Goal: Task Accomplishment & Management: Manage account settings

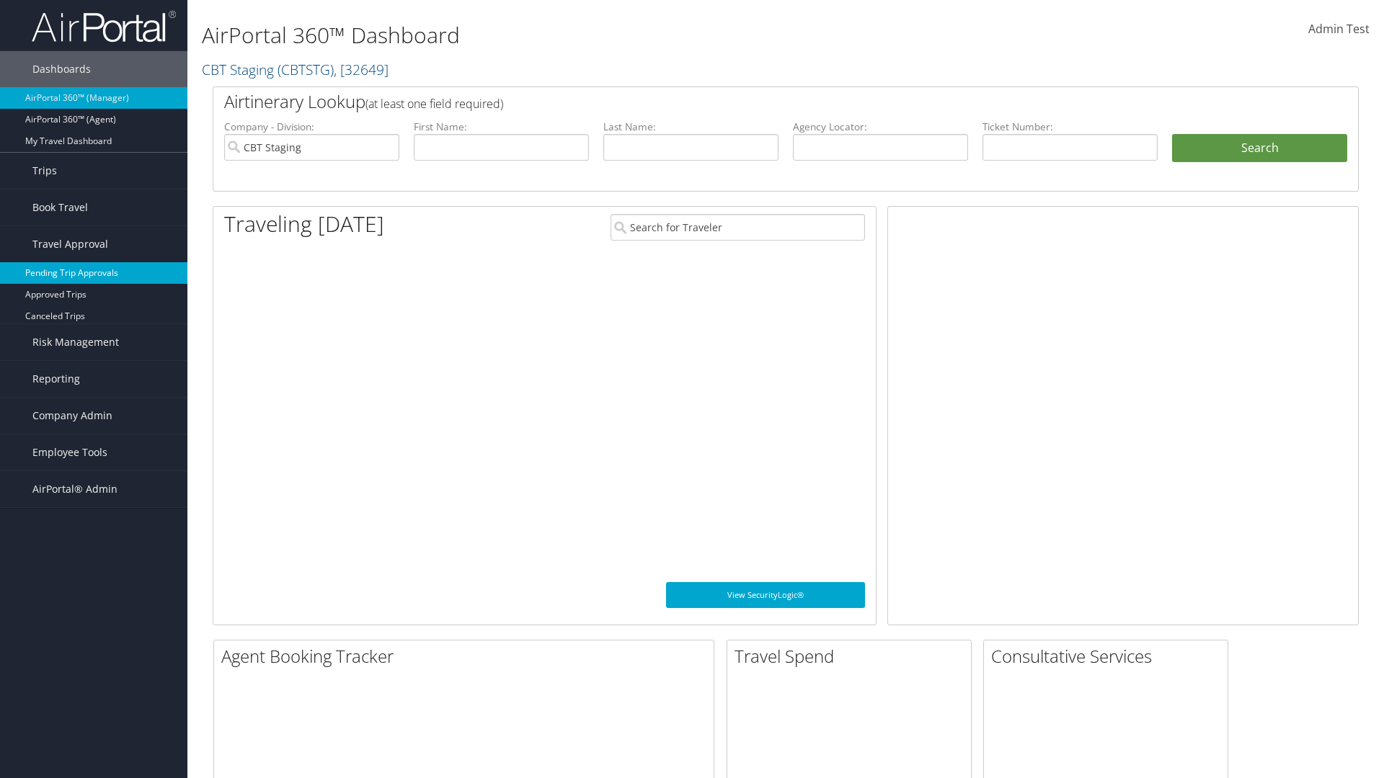
click at [94, 273] on link "Pending Trip Approvals" at bounding box center [93, 273] width 187 height 22
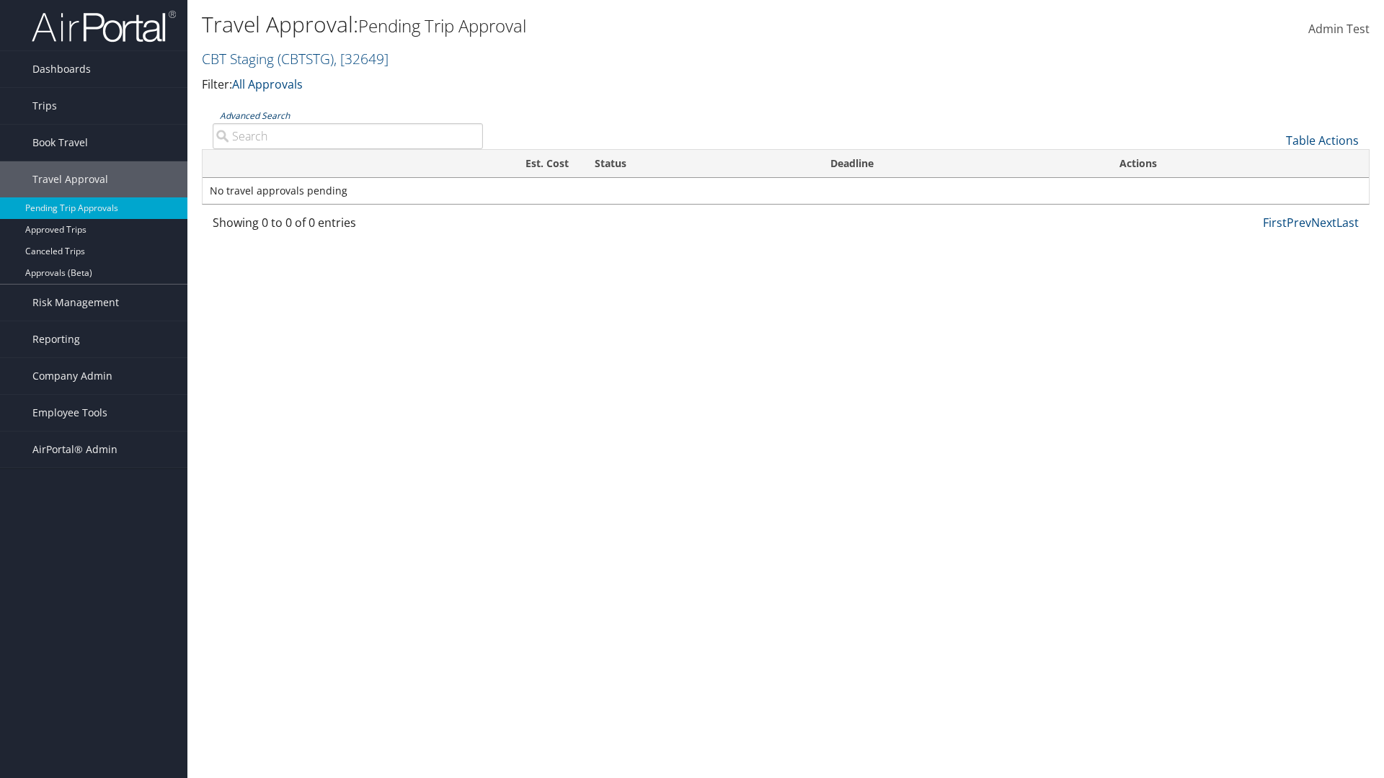
click at [254, 115] on link "Advanced Search" at bounding box center [255, 116] width 70 height 12
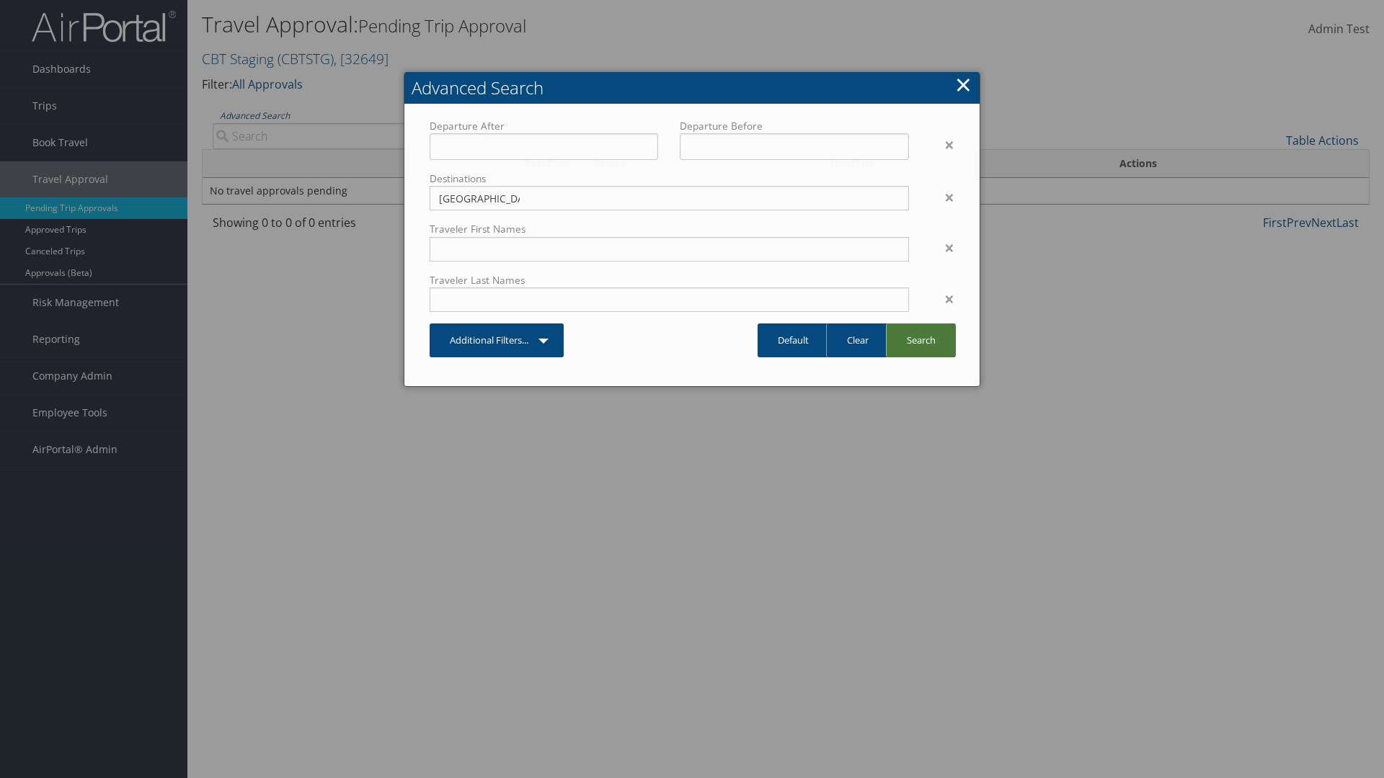
type input "Long Beach"
click at [920, 340] on link "Search" at bounding box center [921, 341] width 70 height 34
type input "Long Beach"
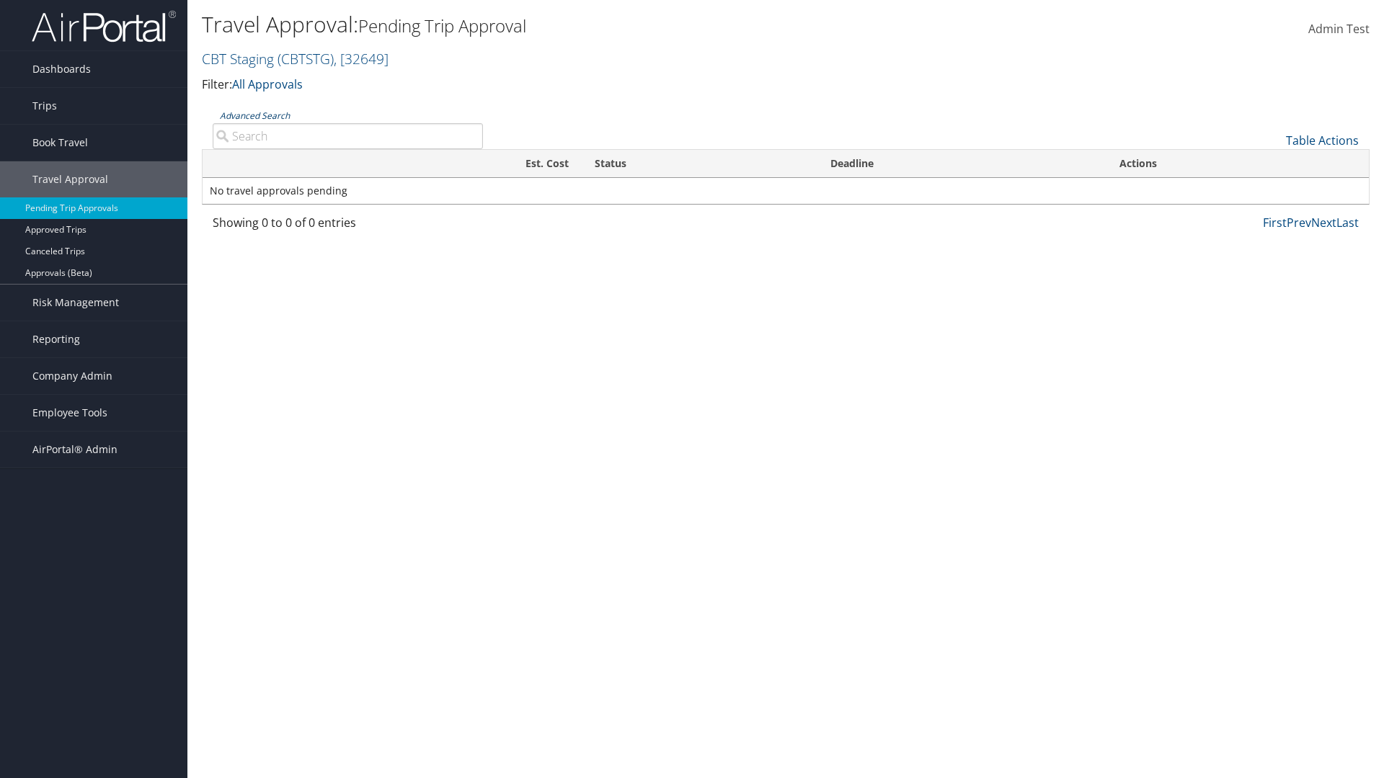
click at [254, 115] on link "Advanced Search" at bounding box center [255, 116] width 70 height 12
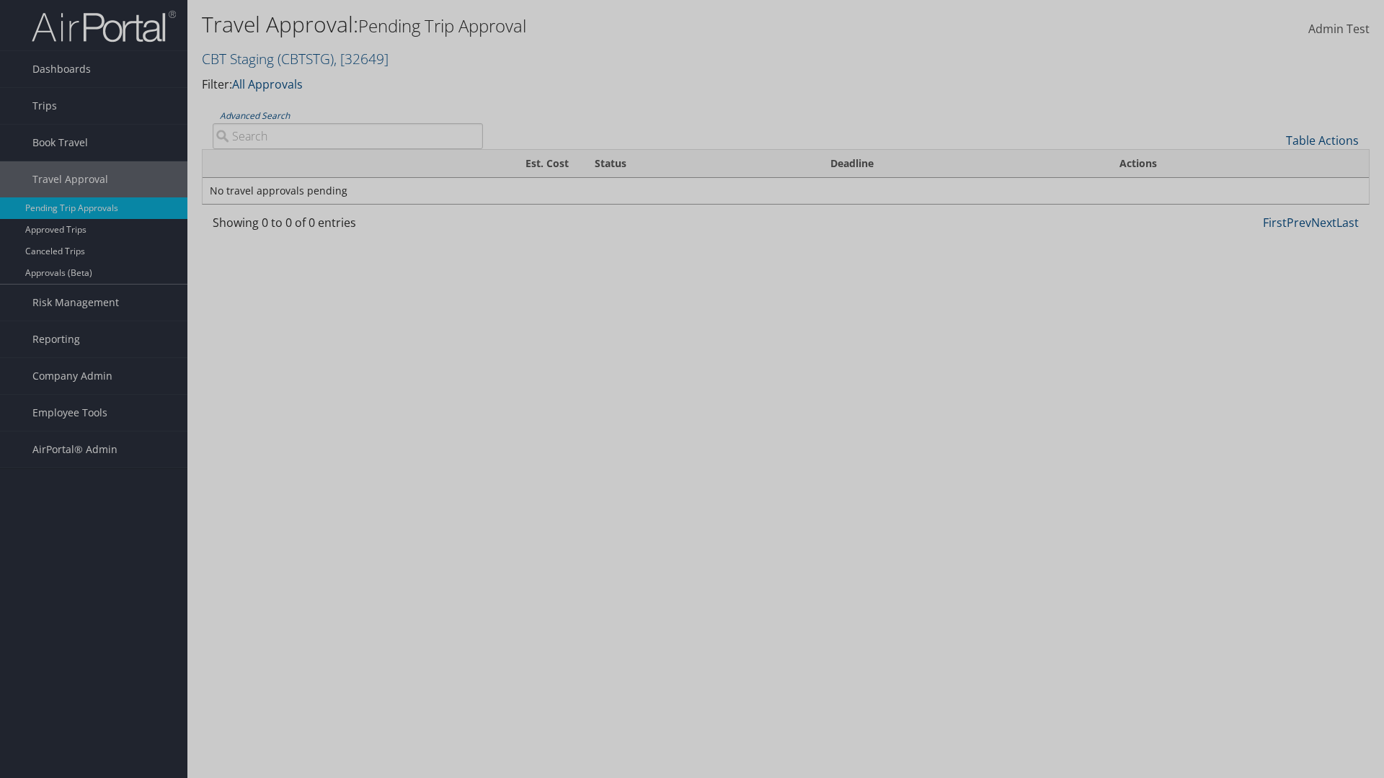
click at [0, 0] on link "Clear" at bounding box center [0, 0] width 0 height 0
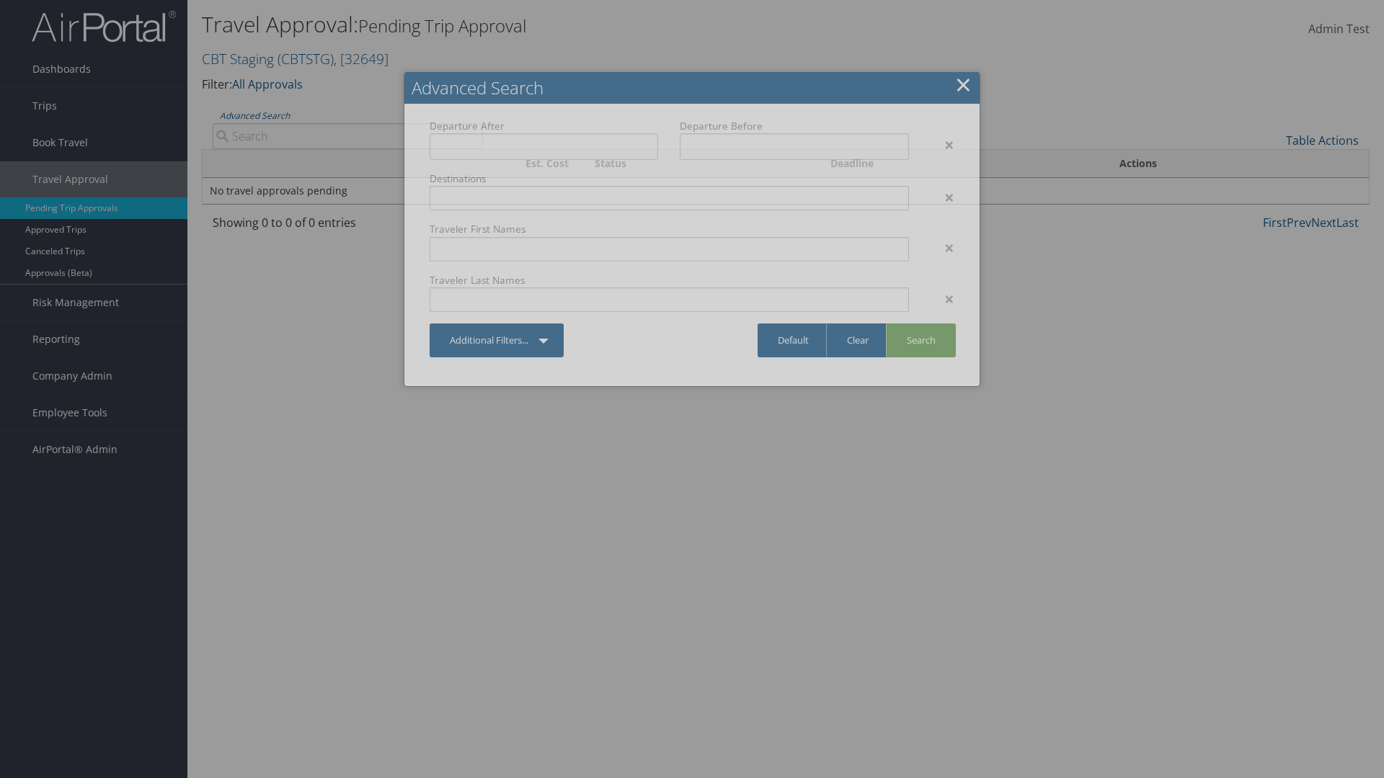
click at [963, 84] on link "×" at bounding box center [963, 84] width 17 height 29
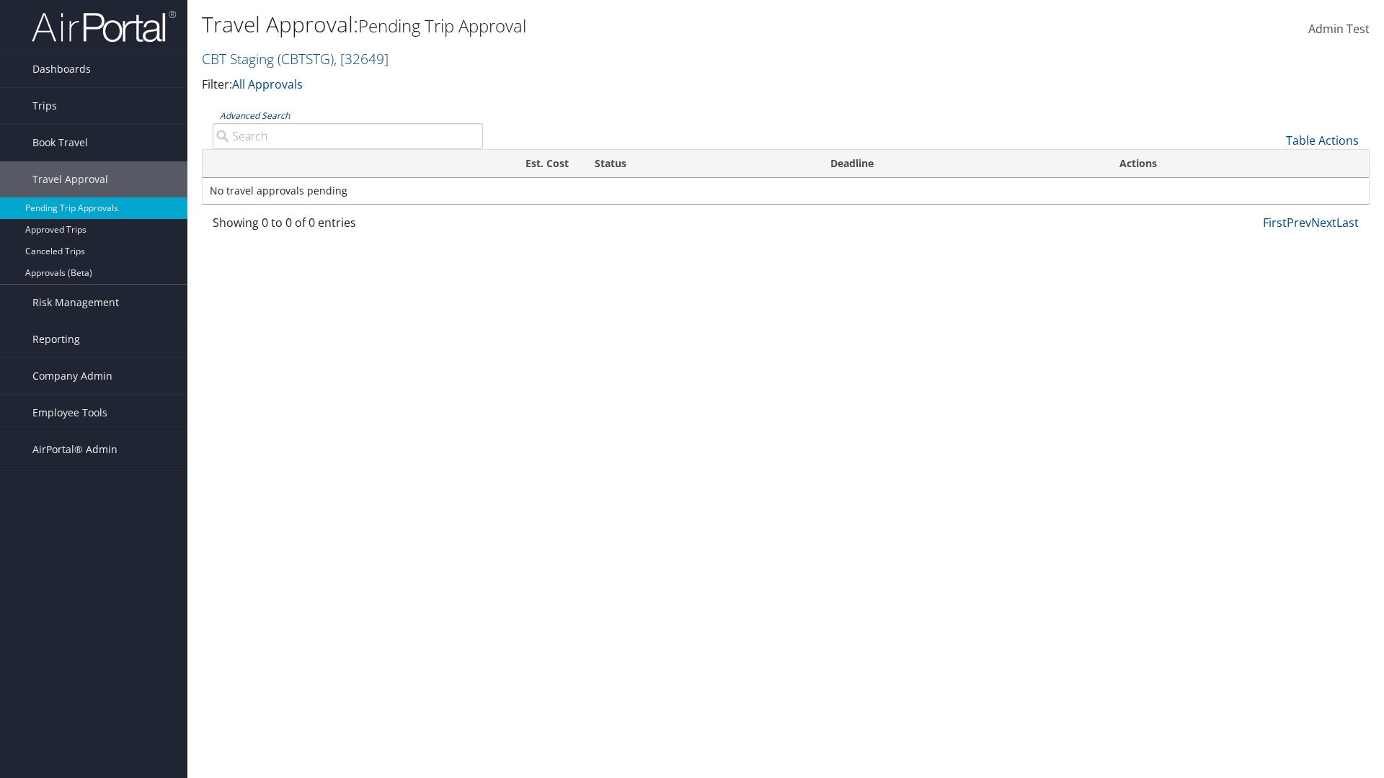
click at [254, 115] on link "Advanced Search" at bounding box center [255, 116] width 70 height 12
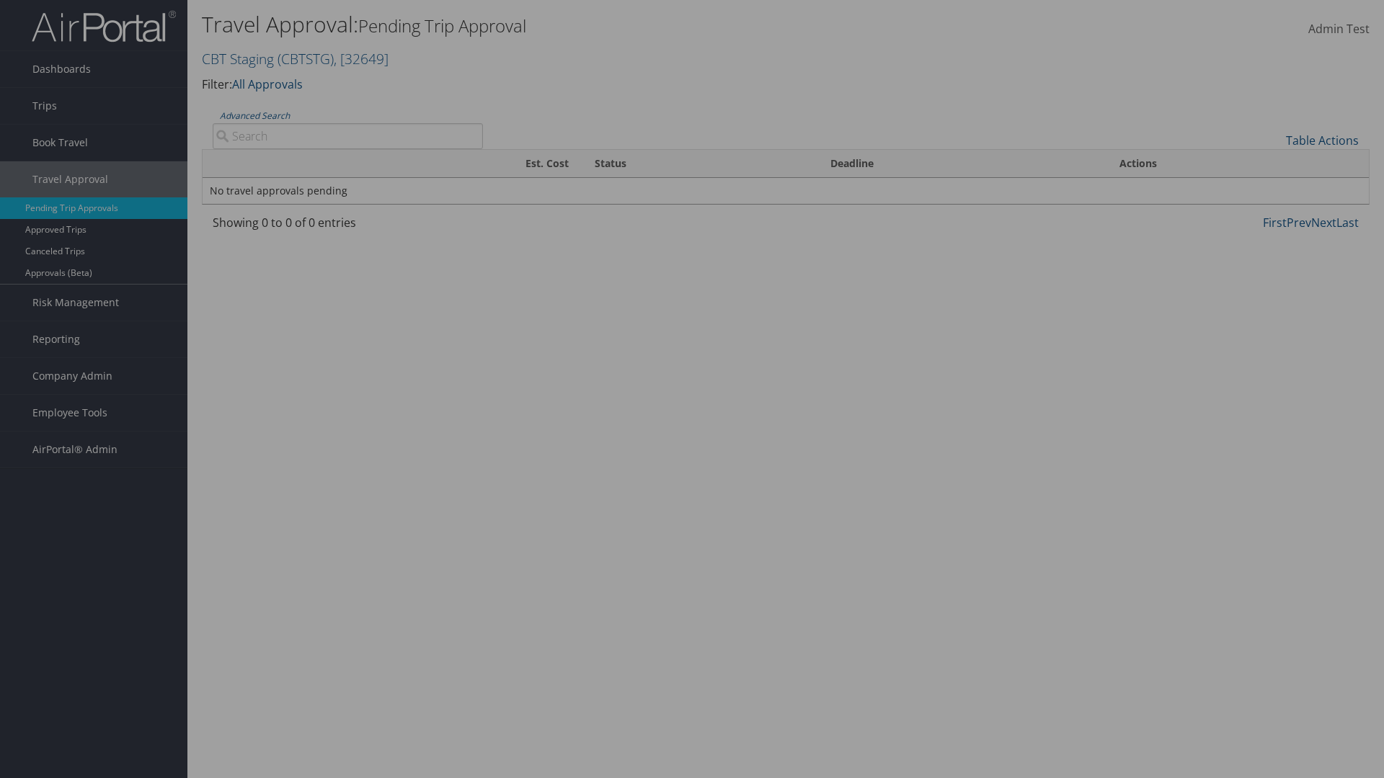
click at [0, 0] on link "Default" at bounding box center [0, 0] width 0 height 0
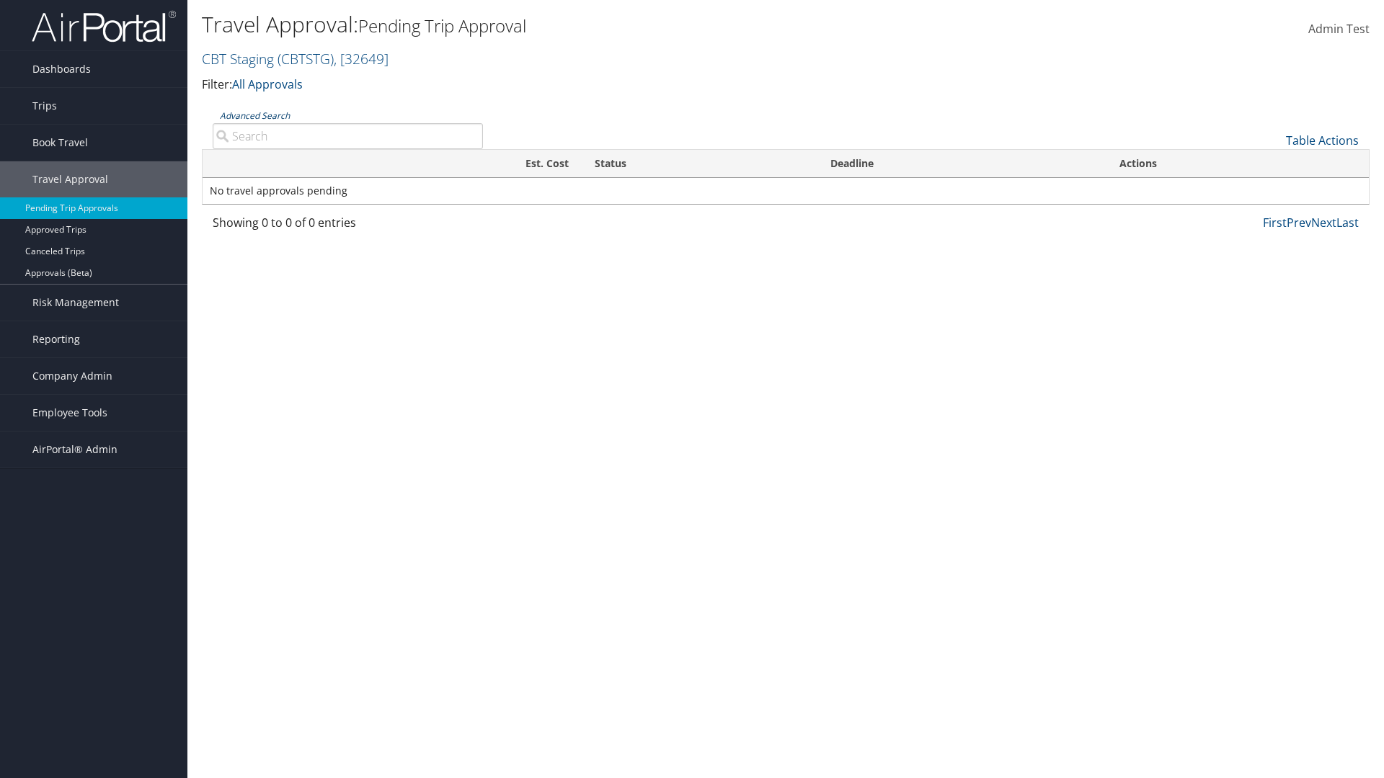
click at [254, 115] on link "Advanced Search" at bounding box center [255, 116] width 70 height 12
click at [0, 0] on div "×" at bounding box center [0, 0] width 0 height 0
